Goal: Task Accomplishment & Management: Complete application form

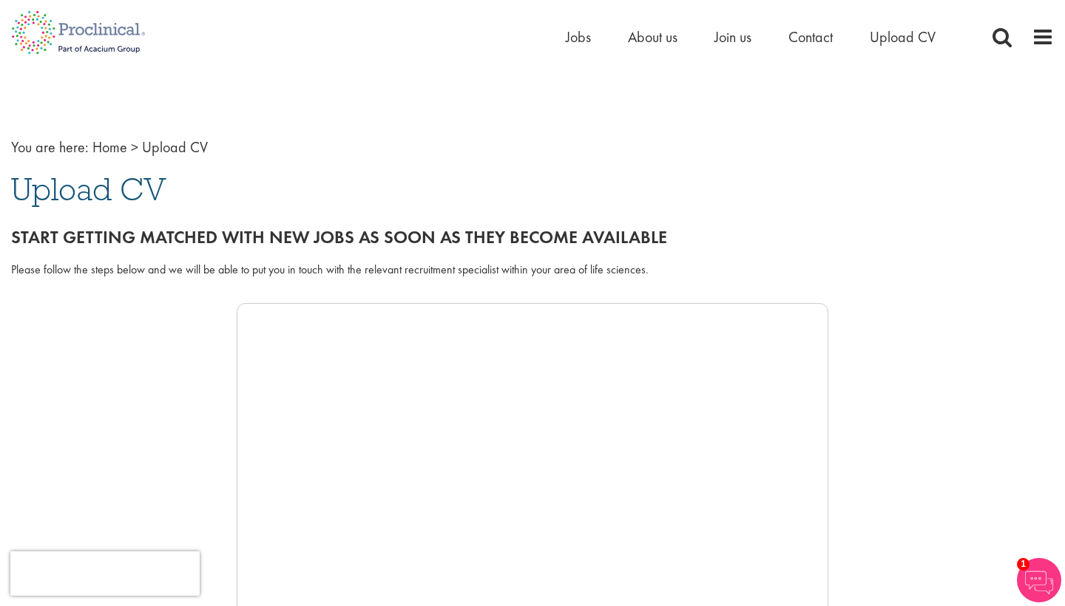
click at [966, 373] on div at bounding box center [532, 525] width 1043 height 444
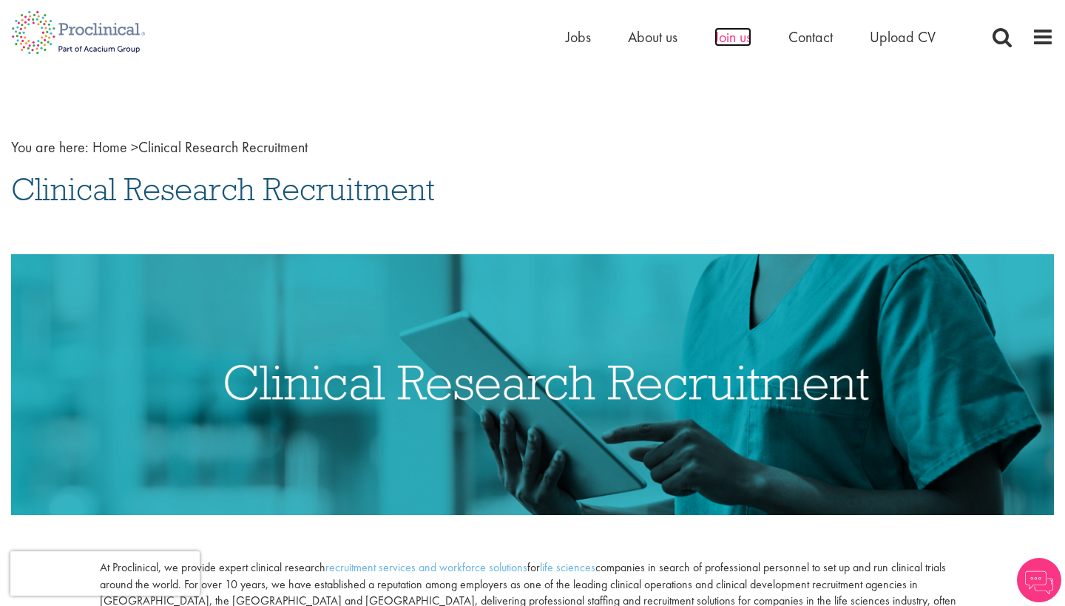
click at [746, 41] on span "Join us" at bounding box center [732, 36] width 37 height 19
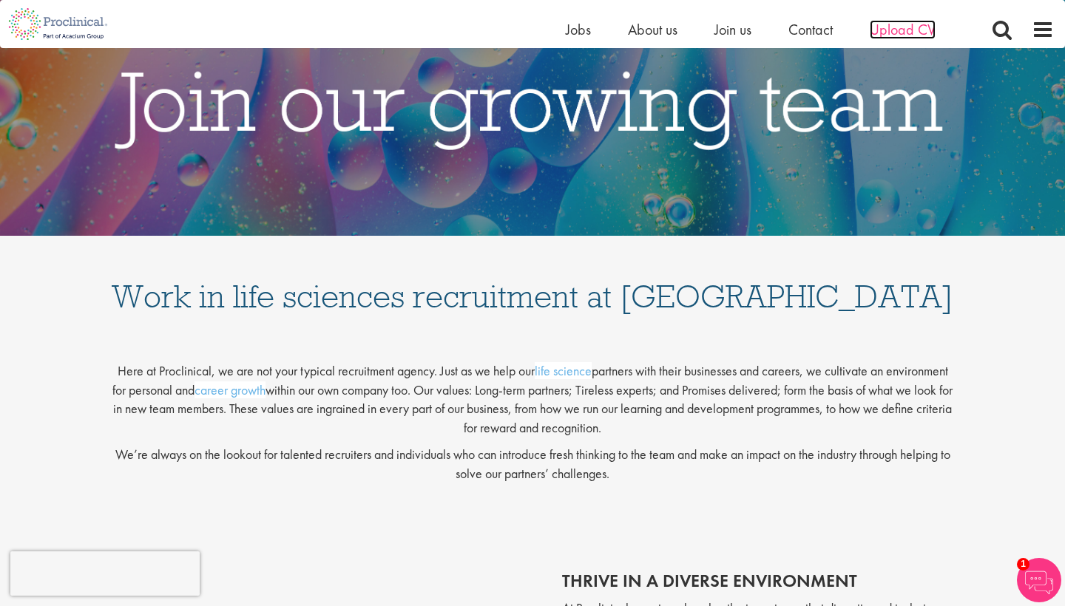
click at [892, 30] on span "Upload CV" at bounding box center [903, 29] width 66 height 19
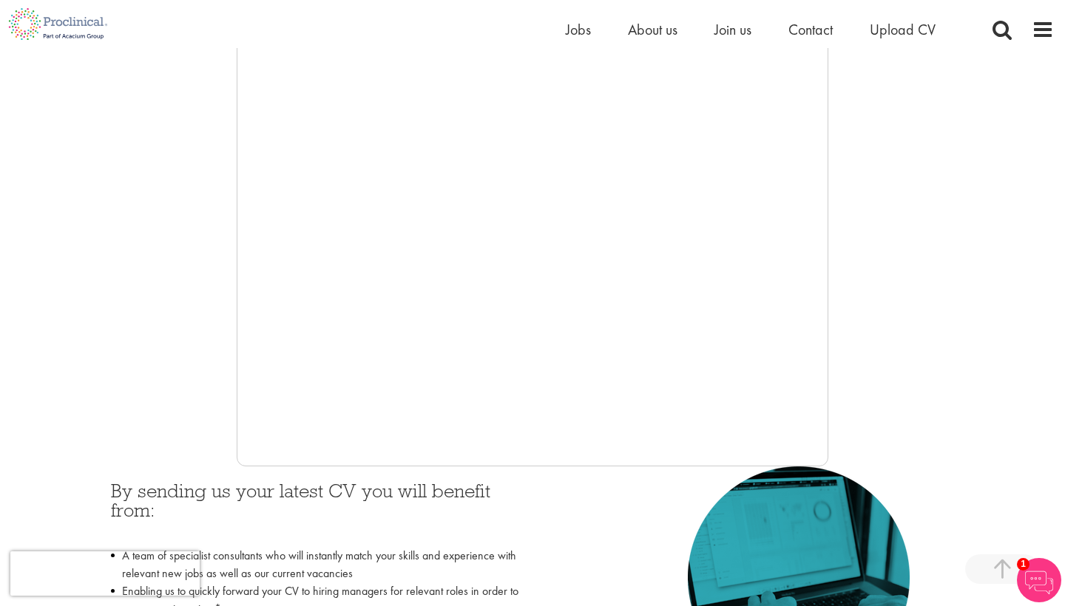
scroll to position [295, 0]
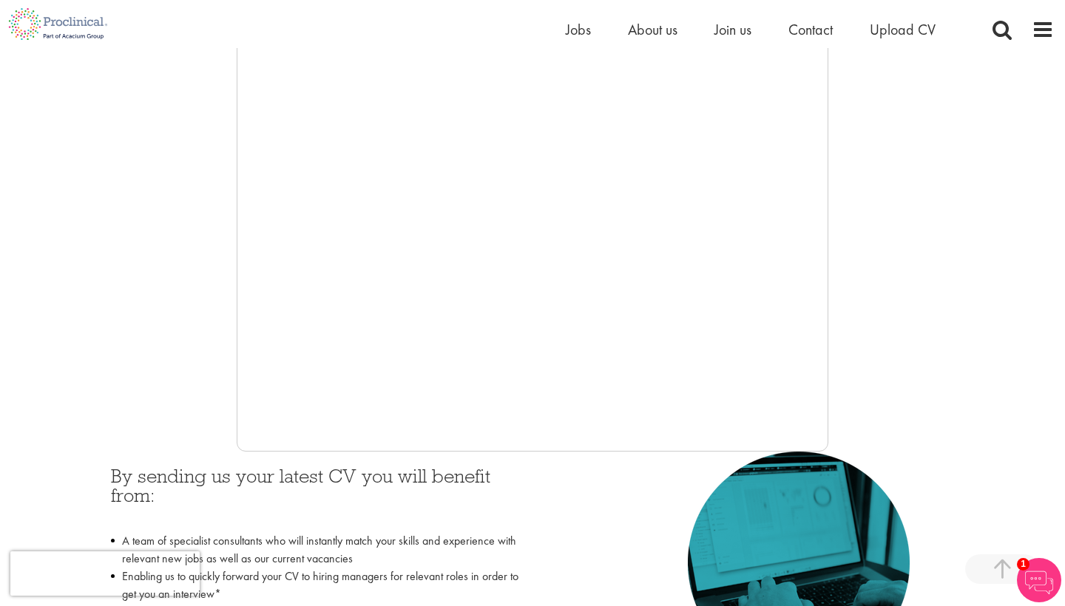
click at [884, 402] on div at bounding box center [532, 230] width 1043 height 444
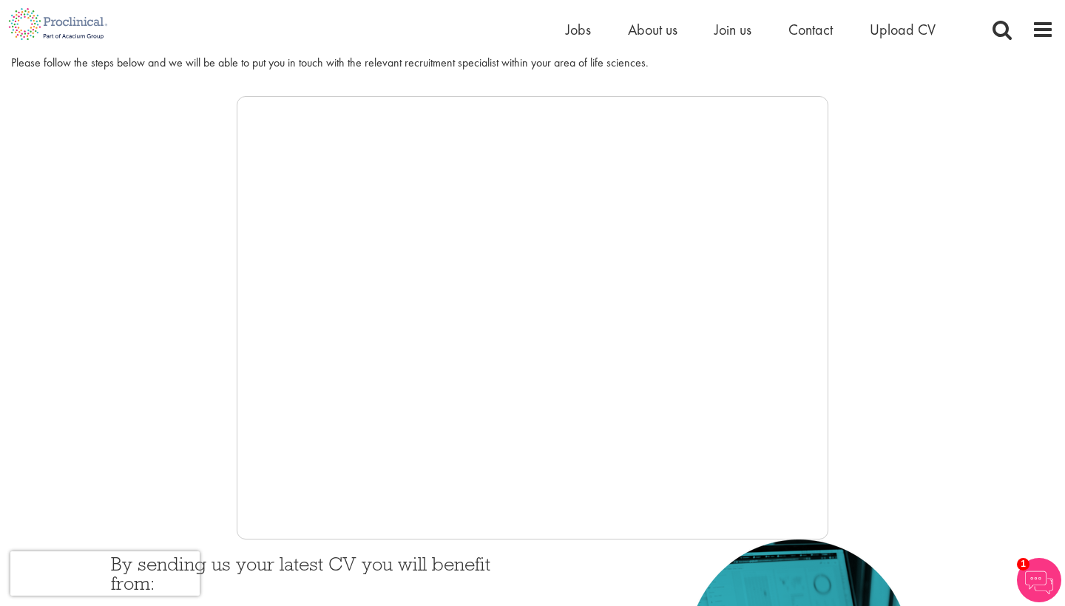
scroll to position [207, 0]
click at [806, 24] on span "Contact" at bounding box center [810, 29] width 44 height 19
